Goal: Transaction & Acquisition: Purchase product/service

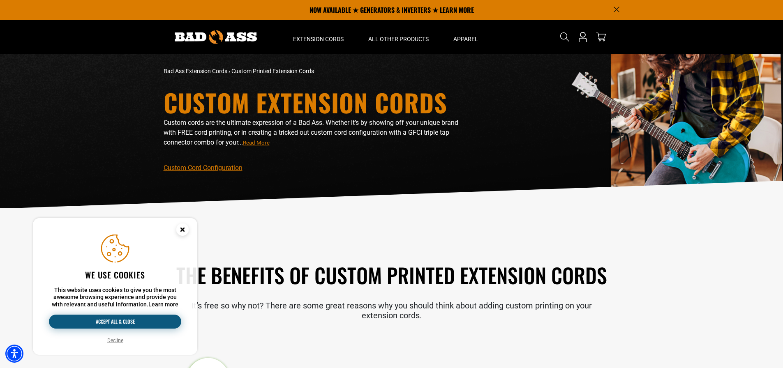
click at [111, 323] on button "Accept all & close" at bounding box center [115, 322] width 132 height 14
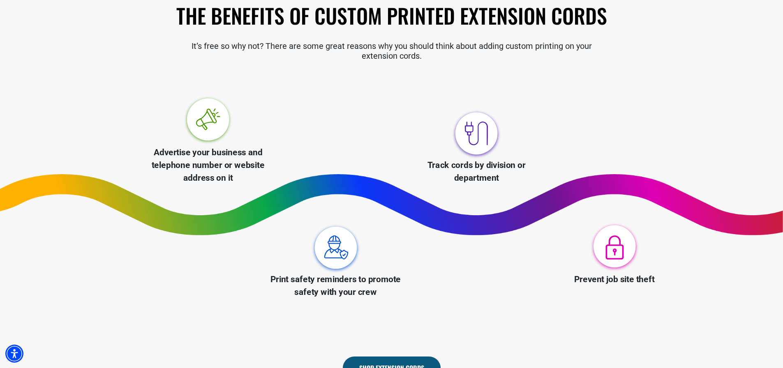
scroll to position [288, 0]
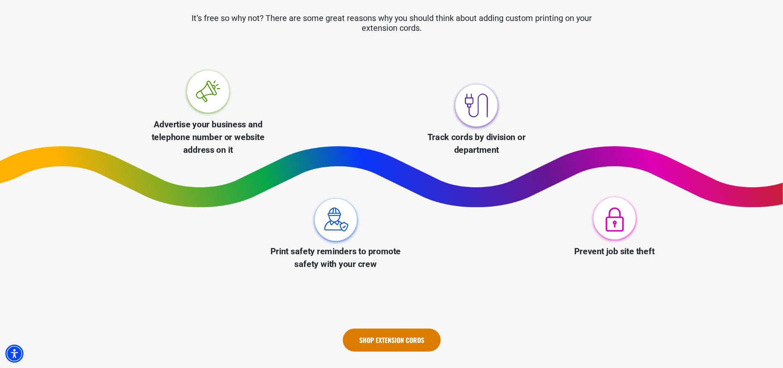
click at [411, 335] on link "Shop Extension Cords" at bounding box center [392, 340] width 98 height 23
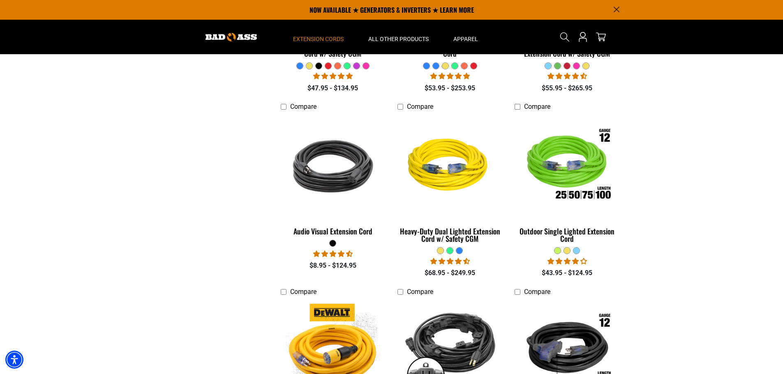
scroll to position [288, 0]
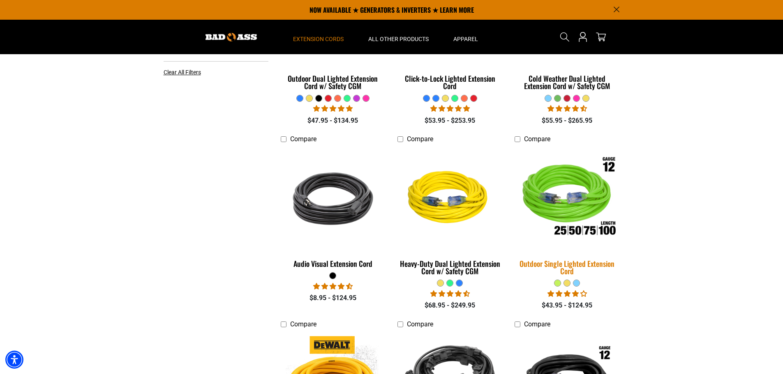
click at [584, 224] on img at bounding box center [567, 198] width 115 height 105
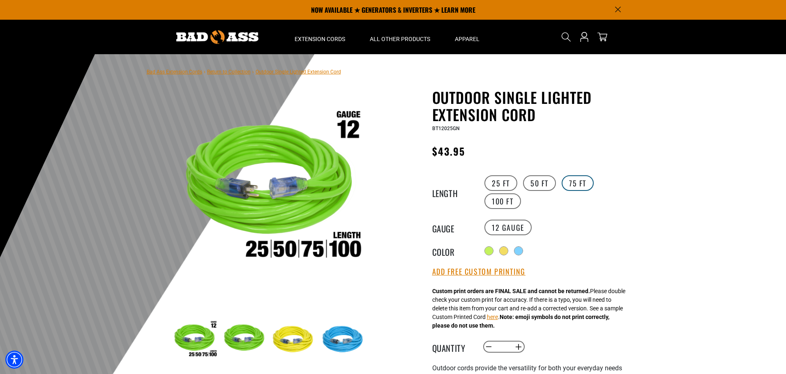
click at [574, 182] on label "75 FT" at bounding box center [578, 184] width 32 height 16
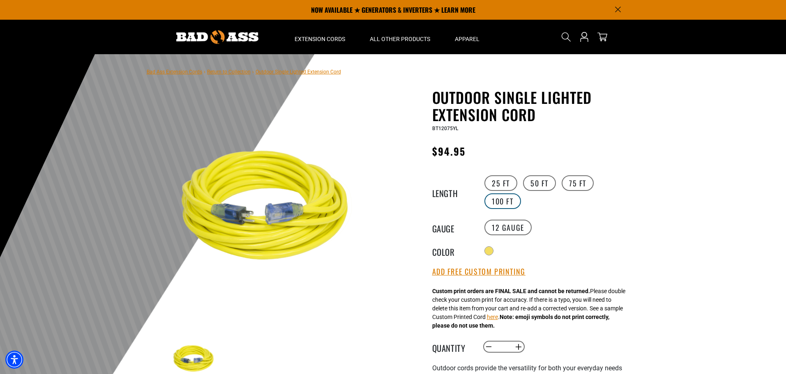
click at [507, 201] on label "100 FT" at bounding box center [503, 202] width 37 height 16
click at [578, 183] on label "75 FT" at bounding box center [578, 184] width 32 height 16
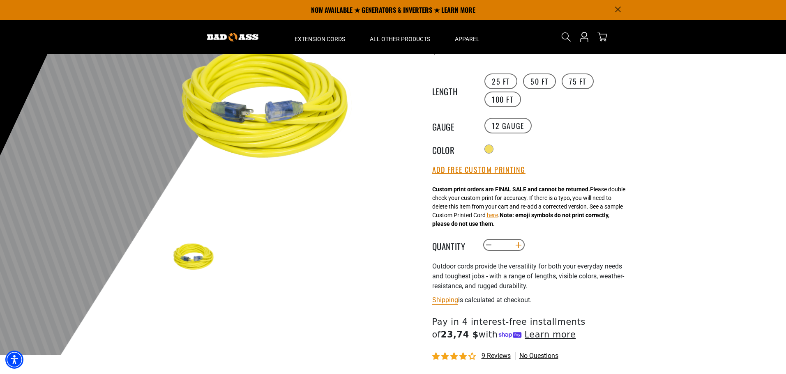
scroll to position [96, 0]
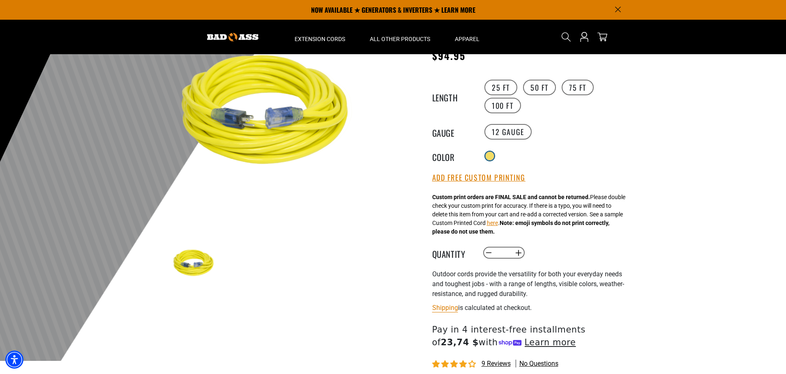
click at [490, 152] on div at bounding box center [490, 156] width 8 height 8
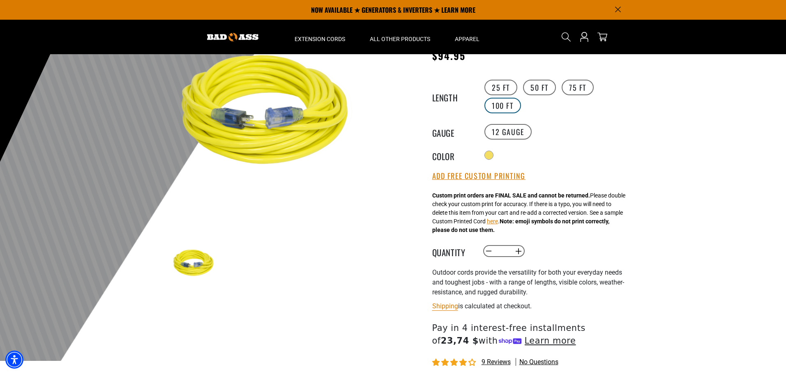
click at [506, 105] on label "100 FT" at bounding box center [503, 106] width 37 height 16
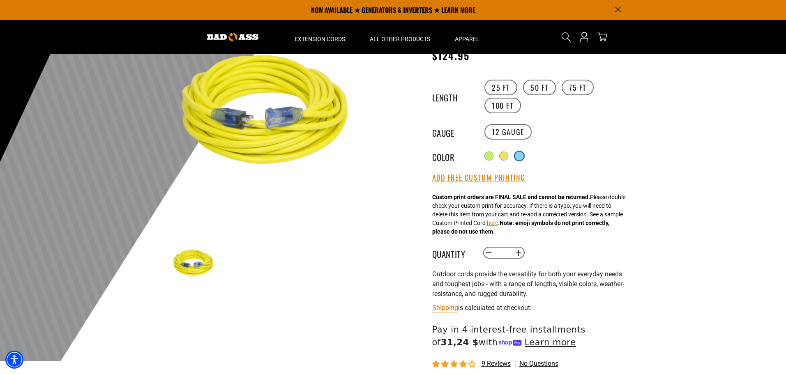
click at [522, 155] on div at bounding box center [519, 156] width 8 height 8
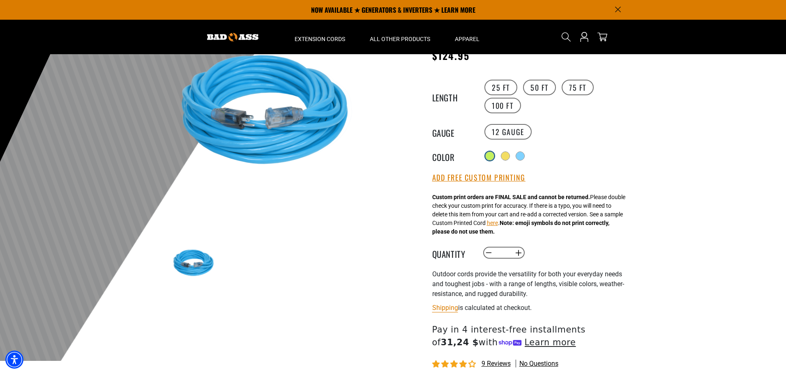
click at [492, 155] on div at bounding box center [490, 156] width 8 height 8
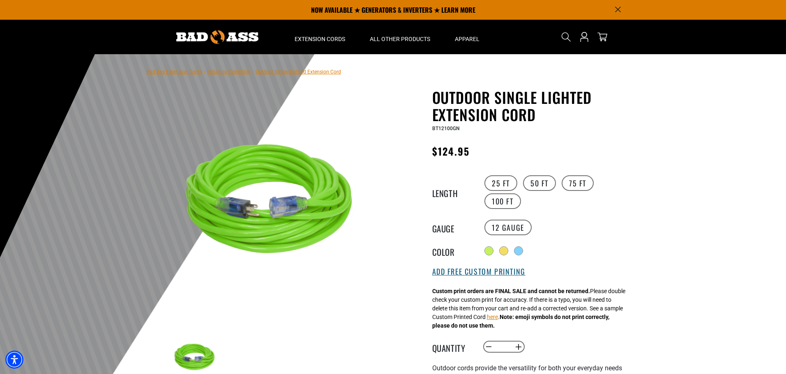
click at [462, 273] on button "Add Free Custom Printing" at bounding box center [478, 272] width 93 height 9
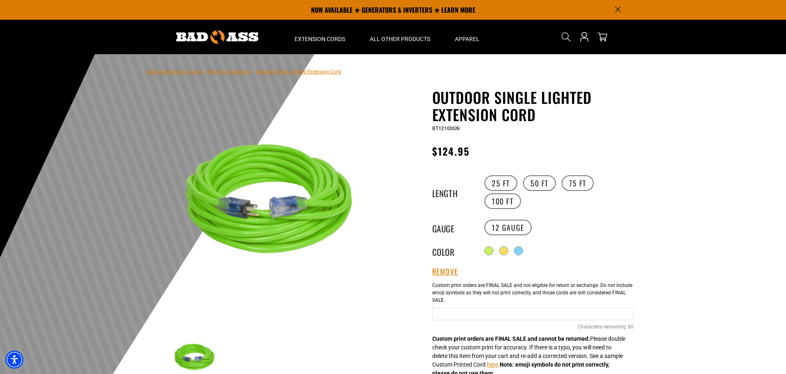
click at [501, 315] on input "text" at bounding box center [532, 314] width 201 height 12
type input "*"
click at [435, 314] on input "**********" at bounding box center [532, 314] width 201 height 12
click at [503, 314] on input "**********" at bounding box center [532, 314] width 201 height 12
click at [570, 313] on input "**********" at bounding box center [532, 314] width 201 height 12
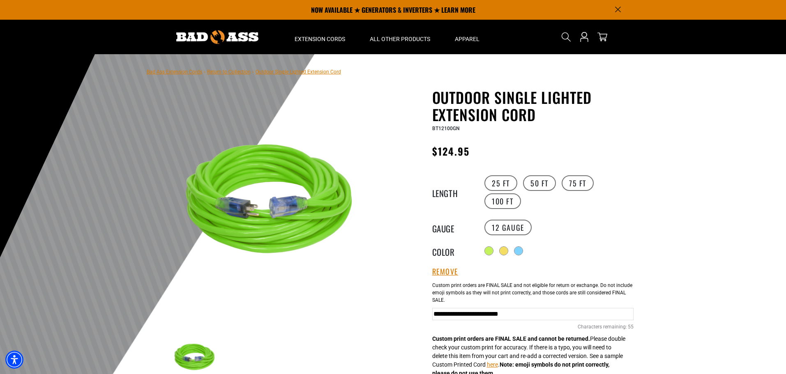
type input "**********"
click at [573, 326] on div "**********" at bounding box center [532, 313] width 201 height 70
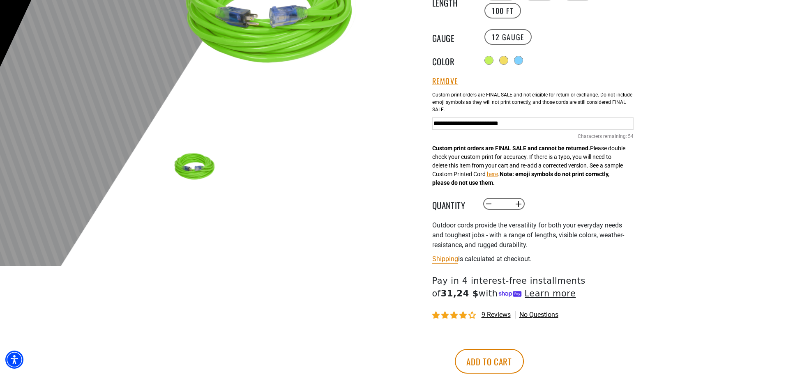
scroll to position [192, 0]
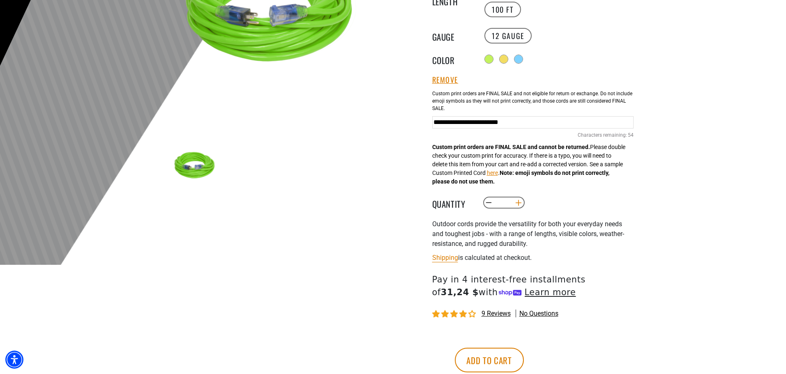
click at [518, 204] on button "Increase quantity for Outdoor Single Lighted Extension Cord" at bounding box center [518, 203] width 13 height 14
click at [518, 205] on button "Increase quantity for Outdoor Single Lighted Extension Cord" at bounding box center [518, 203] width 13 height 14
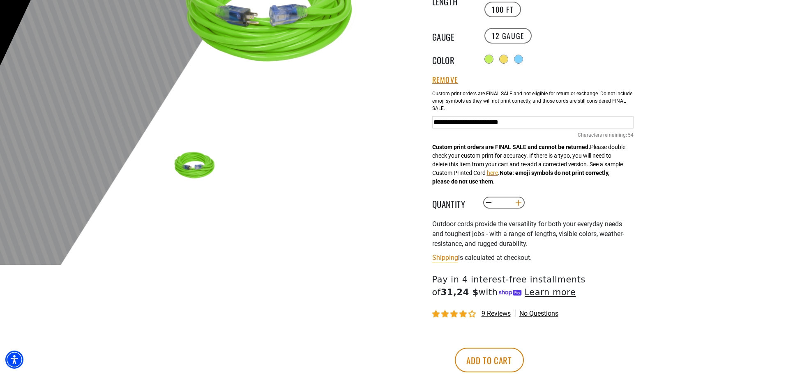
click at [518, 205] on button "Increase quantity for Outdoor Single Lighted Extension Cord" at bounding box center [518, 203] width 13 height 14
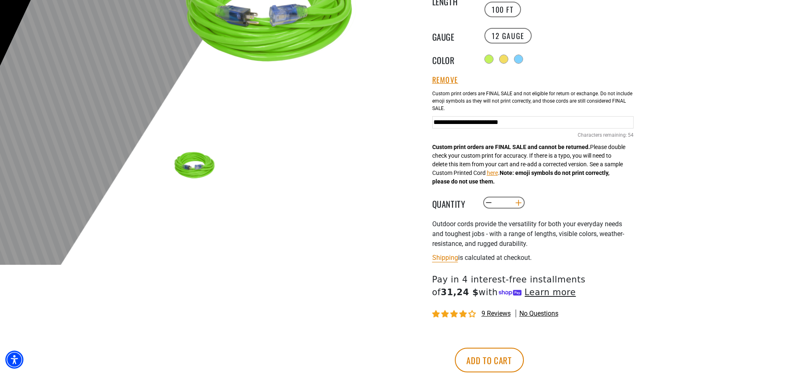
click at [518, 205] on button "Increase quantity for Outdoor Single Lighted Extension Cord" at bounding box center [518, 203] width 13 height 14
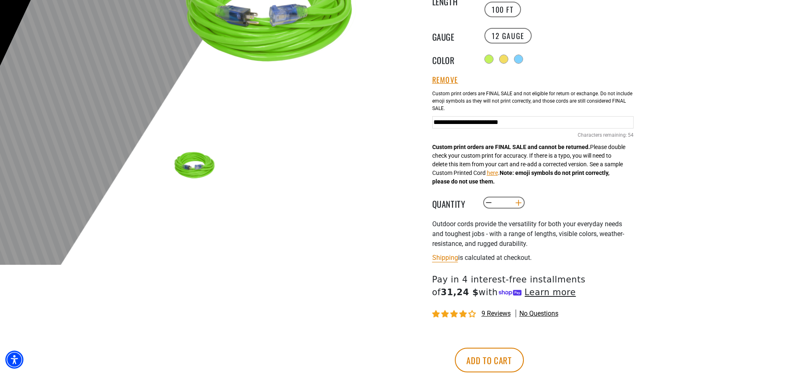
click at [518, 205] on button "Increase quantity for Outdoor Single Lighted Extension Cord" at bounding box center [518, 203] width 13 height 14
type input "**"
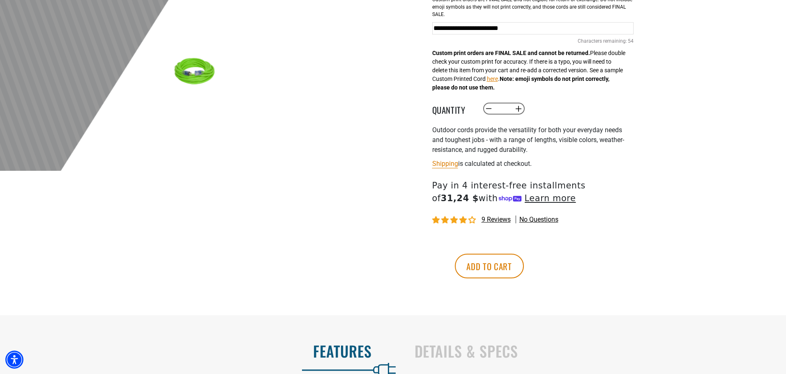
scroll to position [288, 0]
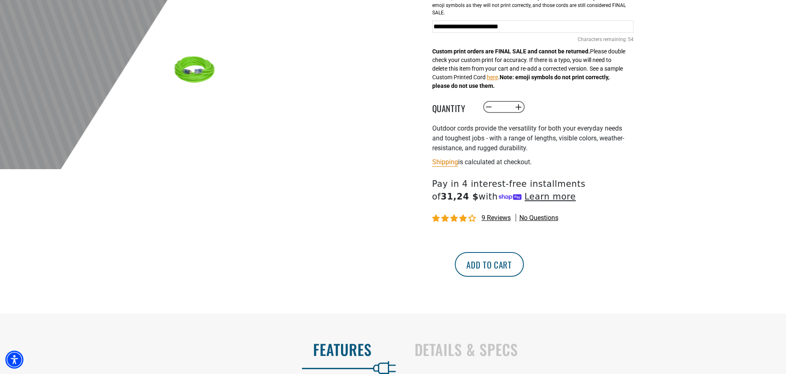
click at [524, 262] on button "Add to cart" at bounding box center [489, 264] width 69 height 25
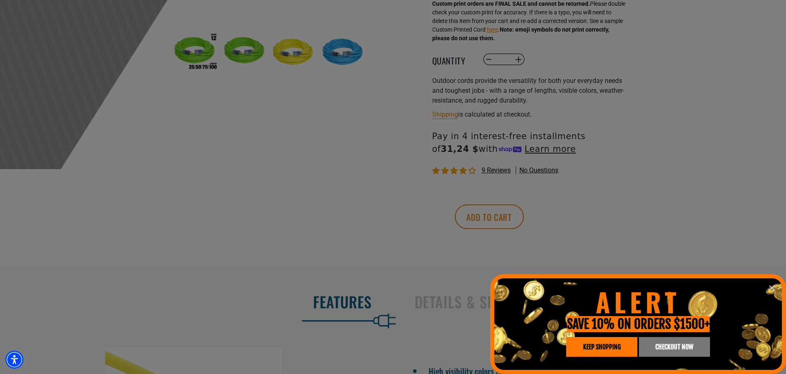
click at [663, 348] on span "CHECKOUT NOW" at bounding box center [675, 347] width 38 height 7
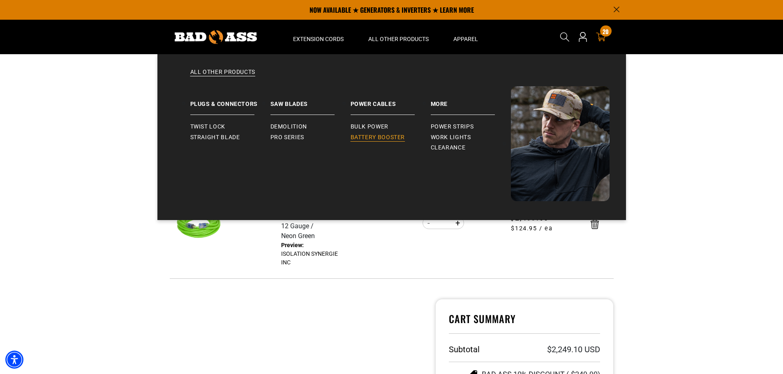
click at [381, 138] on span "Battery Booster" at bounding box center [378, 137] width 55 height 7
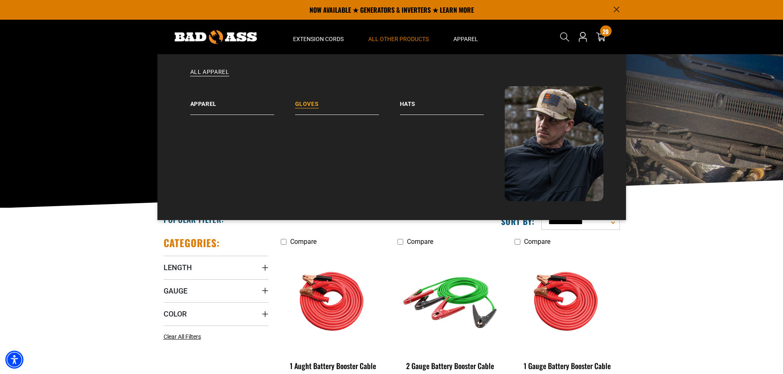
click at [315, 104] on link "Gloves" at bounding box center [347, 100] width 105 height 29
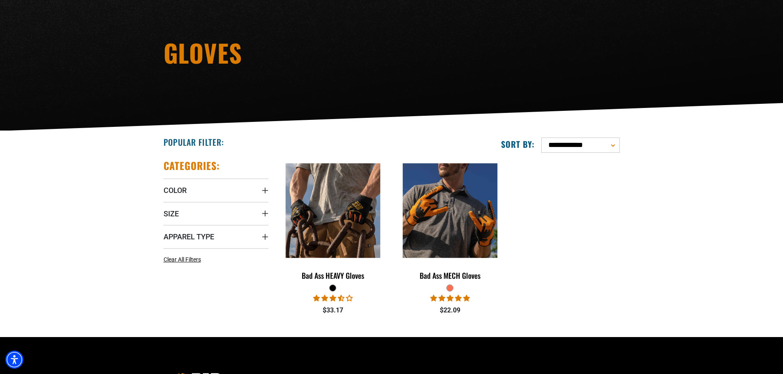
scroll to position [96, 0]
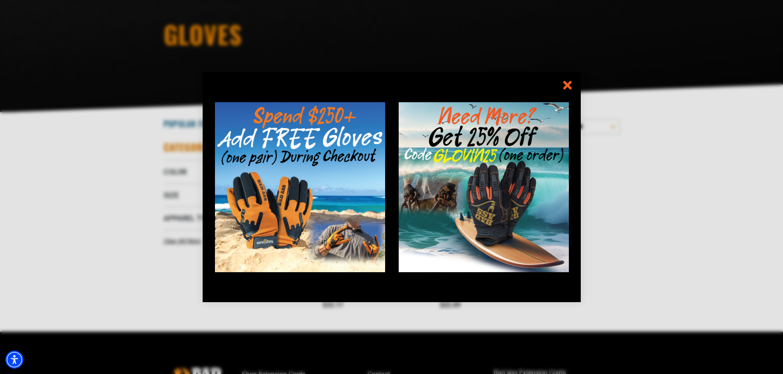
click at [334, 222] on div "information" at bounding box center [297, 187] width 189 height 230
click at [562, 82] on icon "information" at bounding box center [567, 85] width 12 height 12
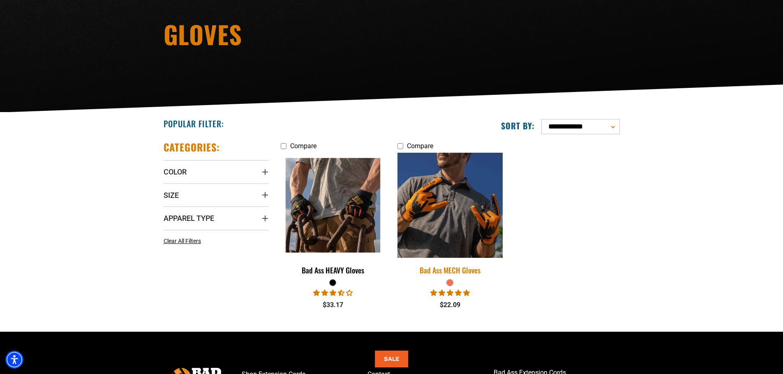
click at [446, 207] on img at bounding box center [450, 205] width 115 height 105
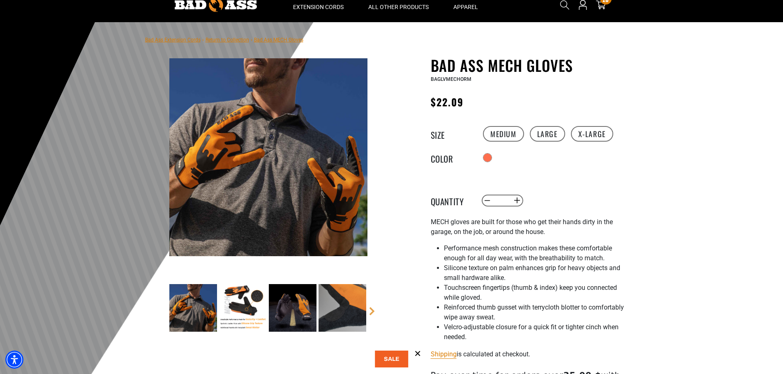
scroll to position [96, 0]
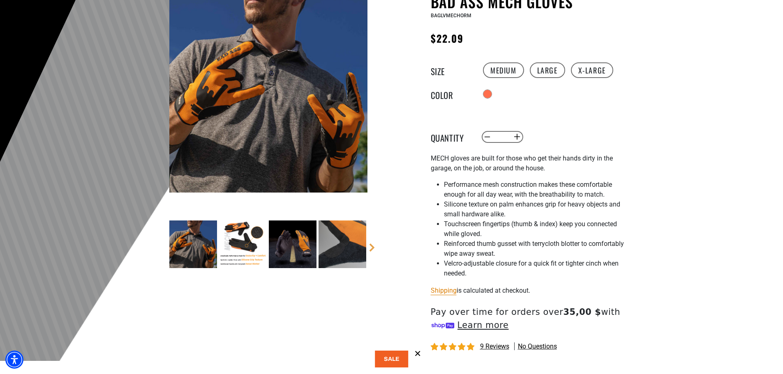
click at [240, 233] on img at bounding box center [243, 245] width 48 height 48
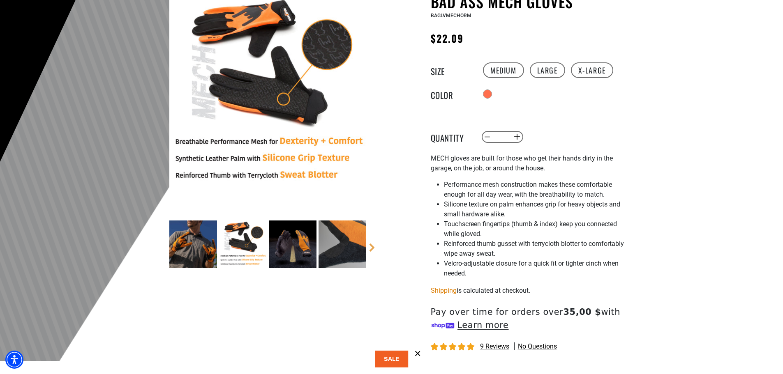
click at [300, 242] on img at bounding box center [293, 245] width 48 height 48
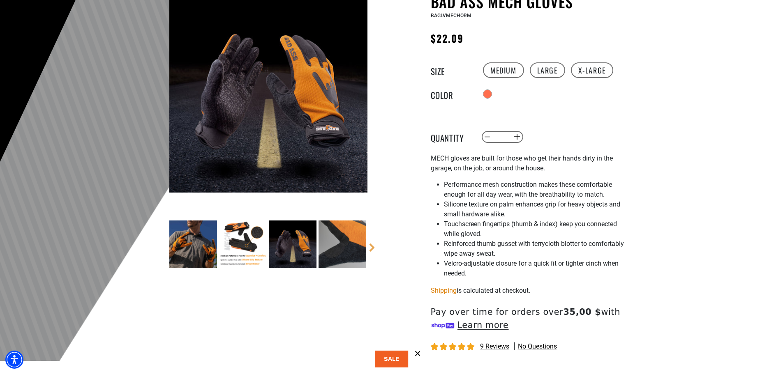
click at [356, 242] on img at bounding box center [343, 245] width 48 height 48
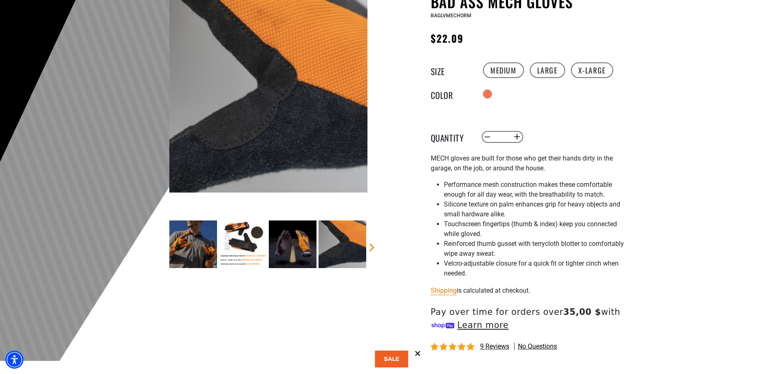
click at [208, 246] on img at bounding box center [193, 245] width 48 height 48
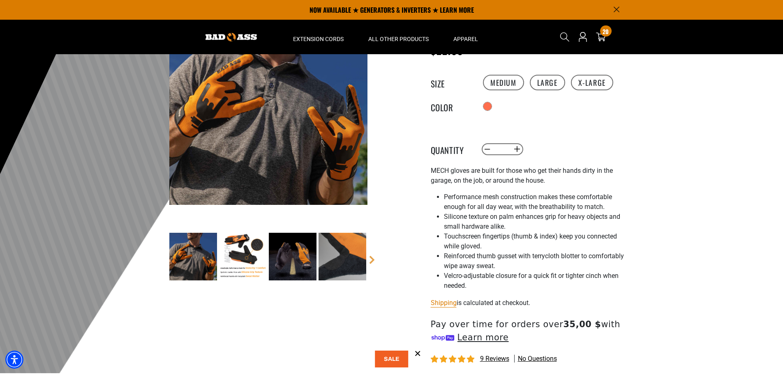
scroll to position [0, 0]
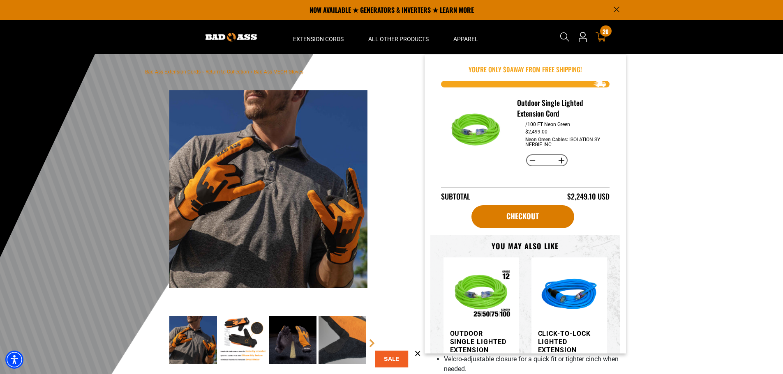
click at [600, 34] on icon at bounding box center [601, 36] width 11 height 9
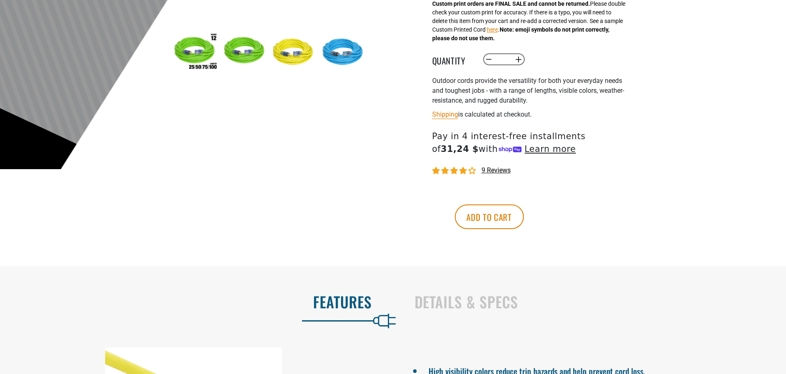
scroll to position [288, 0]
